Goal: Task Accomplishment & Management: Manage account settings

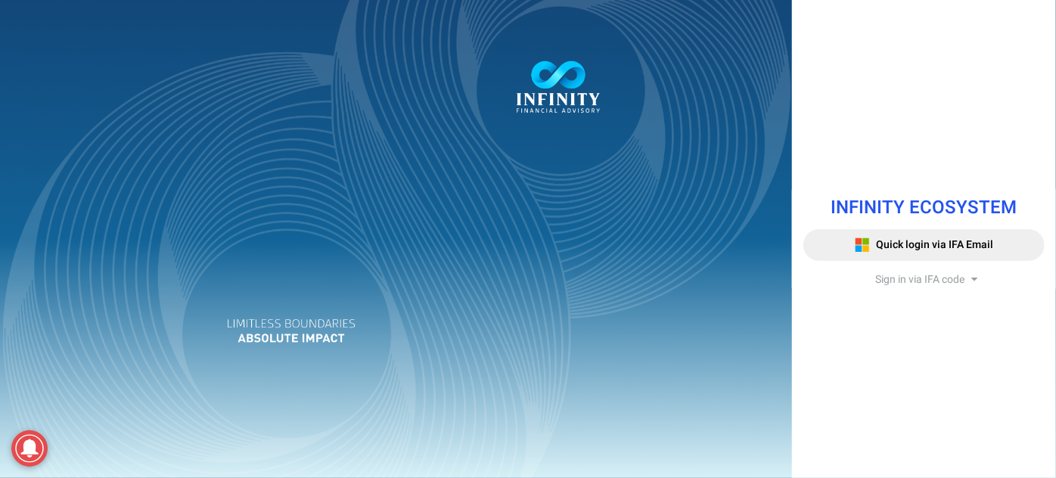
click at [907, 284] on span "Sign in via IFA code" at bounding box center [920, 280] width 89 height 16
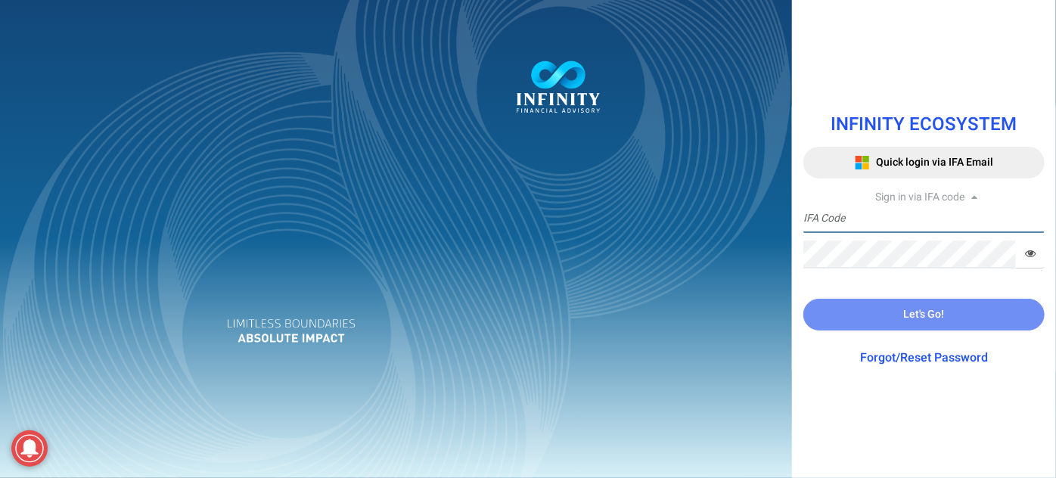
click at [887, 222] on input "text" at bounding box center [924, 219] width 241 height 28
type input "TRACE3"
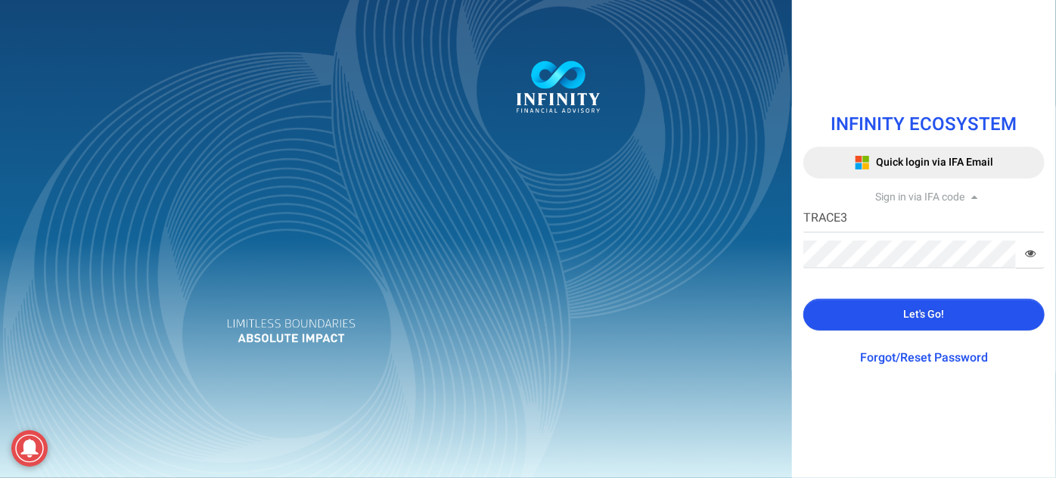
click at [879, 309] on button "Let's Go!" at bounding box center [924, 315] width 241 height 32
